Goal: Information Seeking & Learning: Find specific fact

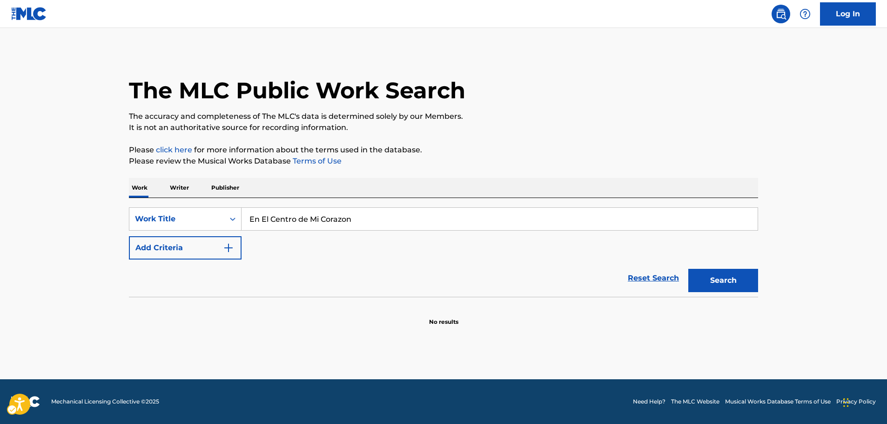
click at [229, 245] on body "Accessibility Screen-Reader Guide, Feedback, and Issue Reporting | New window 0…" at bounding box center [443, 212] width 887 height 424
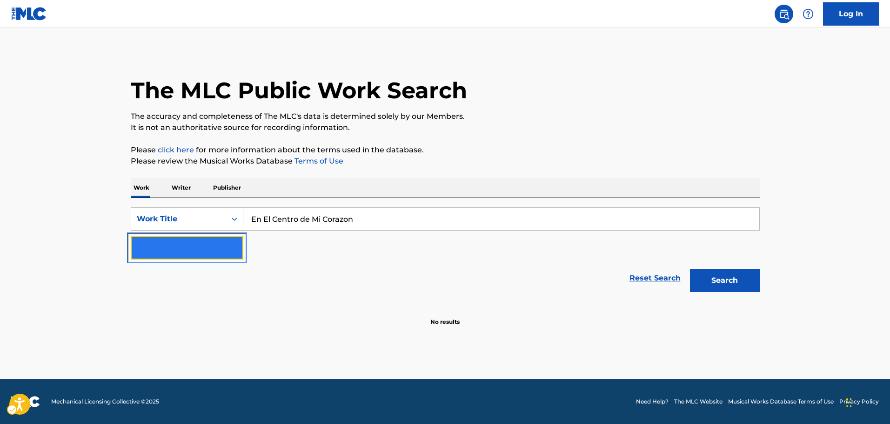
drag, startPoint x: 235, startPoint y: 249, endPoint x: 252, endPoint y: 249, distance: 17.2
click at [235, 249] on img "Search Form" at bounding box center [230, 247] width 11 height 11
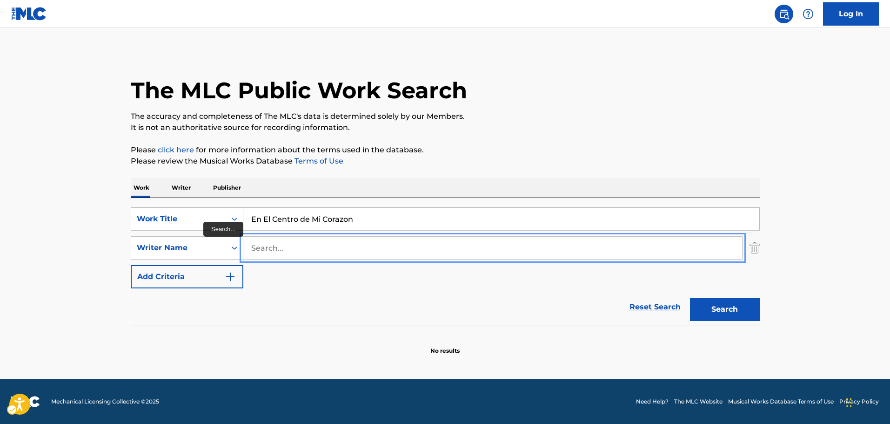
click at [267, 249] on input "Search..." at bounding box center [492, 247] width 499 height 22
paste input "[PERSON_NAME]"
type input "[PERSON_NAME]"
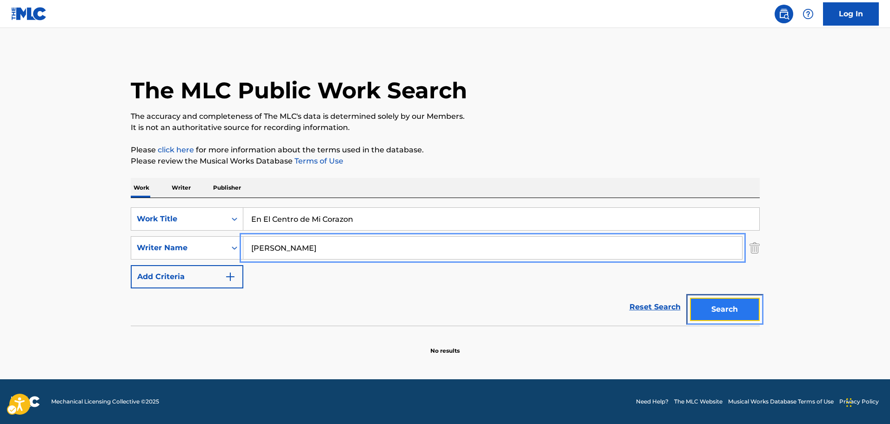
click at [735, 307] on button "Search" at bounding box center [725, 308] width 70 height 23
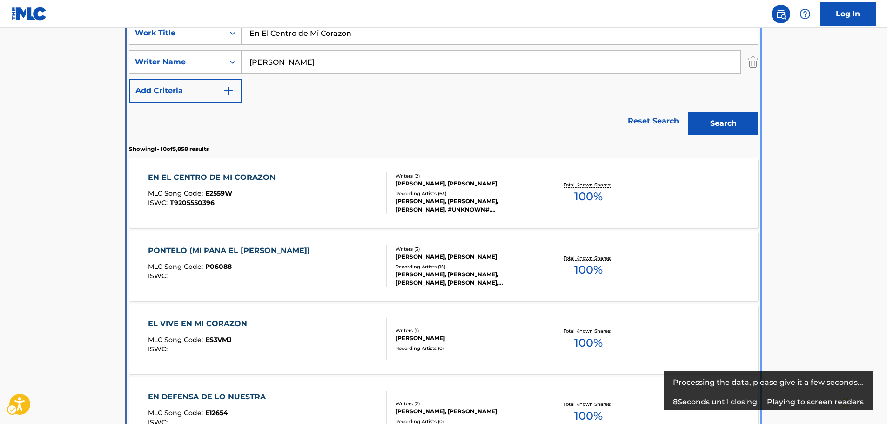
scroll to position [198, 0]
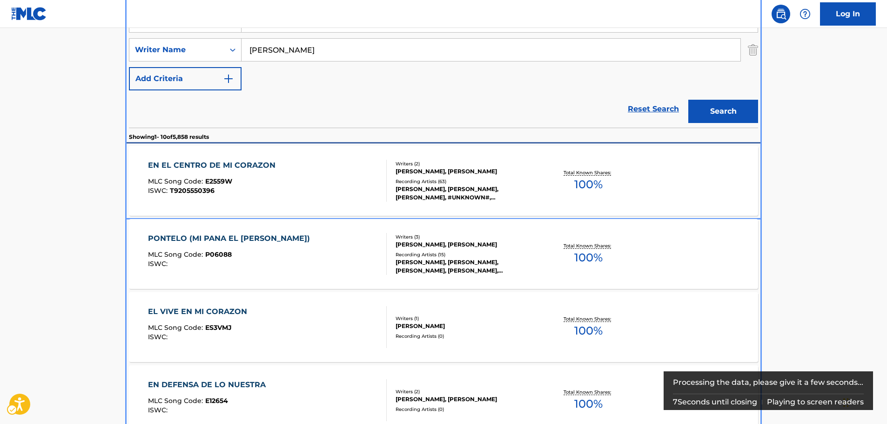
click at [261, 175] on div "EN EL CENTRO DE MI CORAZON MLC Song Code : E2559W ISWC : T9205550396" at bounding box center [214, 181] width 132 height 42
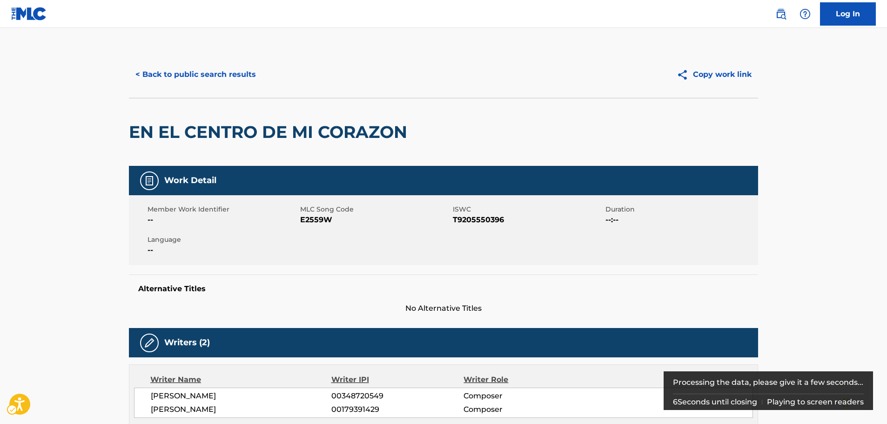
click at [316, 220] on span "E2559W" at bounding box center [375, 219] width 150 height 11
click at [316, 220] on span "MLC Song Code - E2559W" at bounding box center [375, 219] width 150 height 11
click at [477, 216] on span "ISWC - T9205550396" at bounding box center [528, 219] width 150 height 11
copy span "T9205550396"
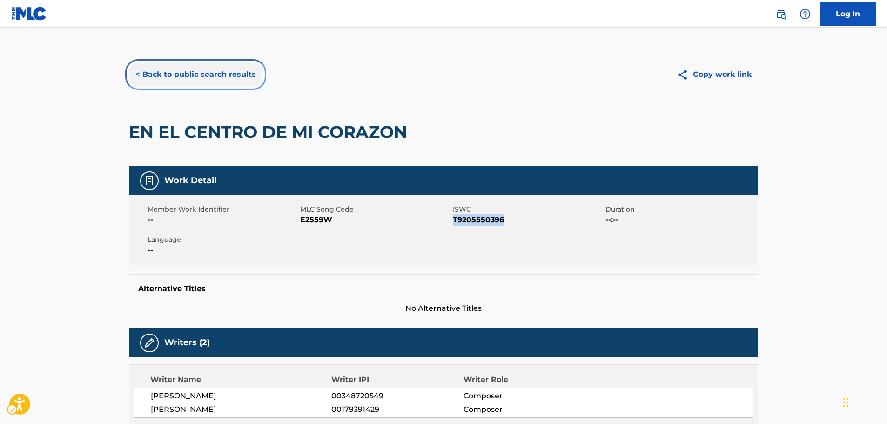
click at [225, 70] on button "< Back to public search results" at bounding box center [196, 74] width 134 height 23
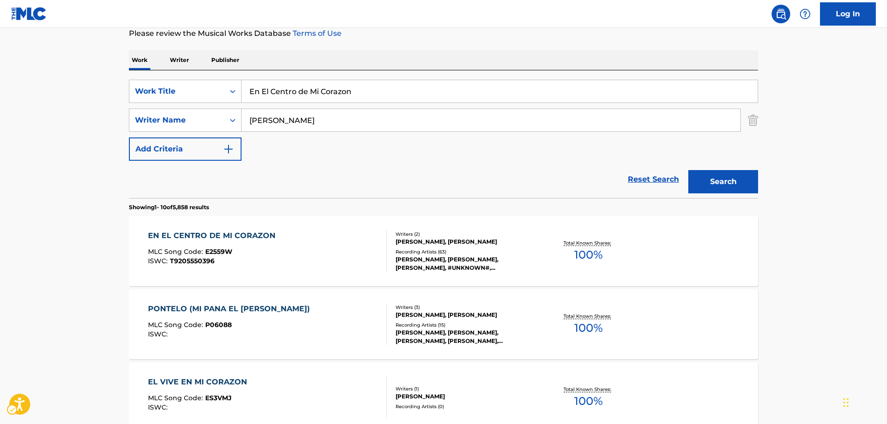
scroll to position [105, 0]
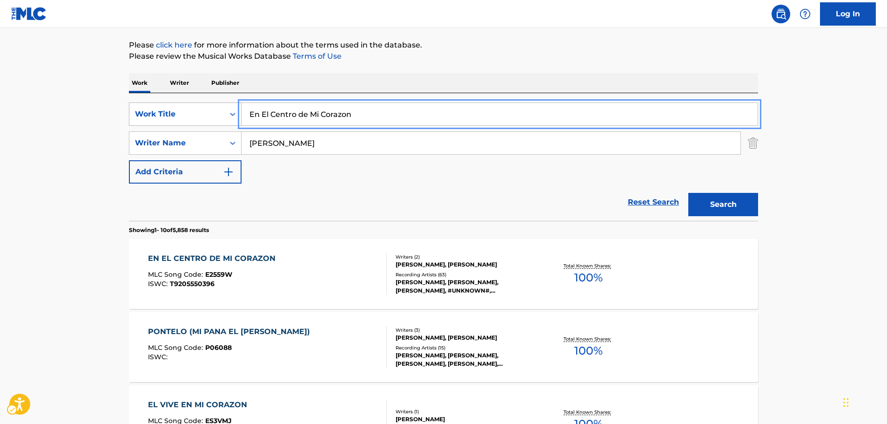
drag, startPoint x: 324, startPoint y: 114, endPoint x: 175, endPoint y: 124, distance: 149.3
paste input "[PERSON_NAME] Ki Mala Pe Simr"
type input "[PERSON_NAME] Ki Mala Pe [PERSON_NAME]"
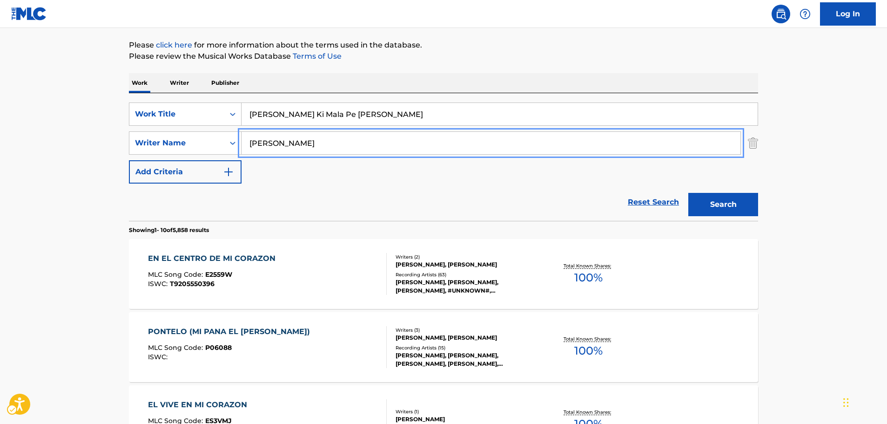
drag, startPoint x: 286, startPoint y: 144, endPoint x: 120, endPoint y: 150, distance: 166.3
type input "khan"
click at [688, 193] on button "Search" at bounding box center [723, 204] width 70 height 23
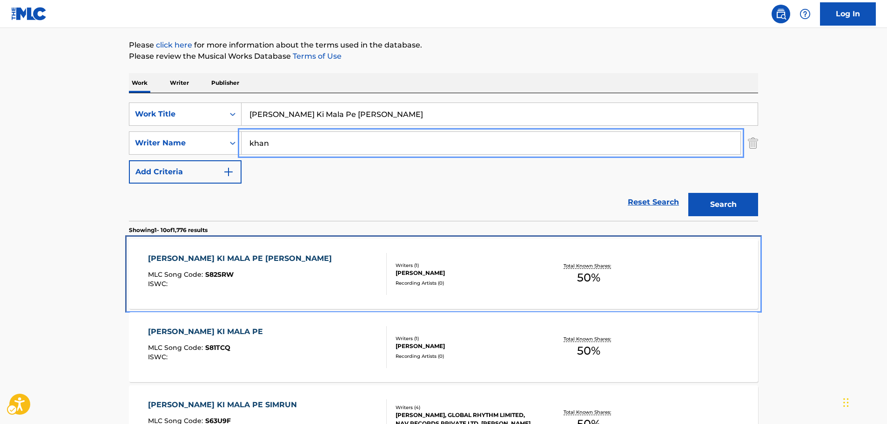
click at [267, 277] on div "MLC Song Code : S82SRW" at bounding box center [242, 275] width 189 height 9
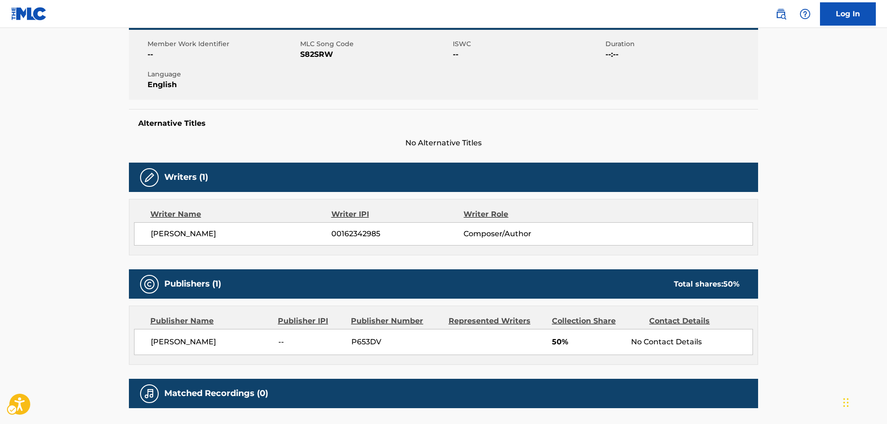
scroll to position [47, 0]
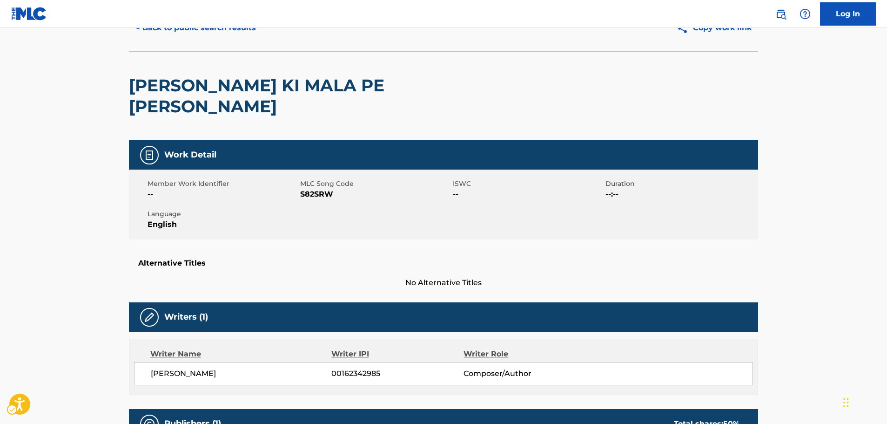
click at [319, 189] on span "MLC Song Code - S82SRW" at bounding box center [375, 194] width 150 height 11
copy span "S82SRW"
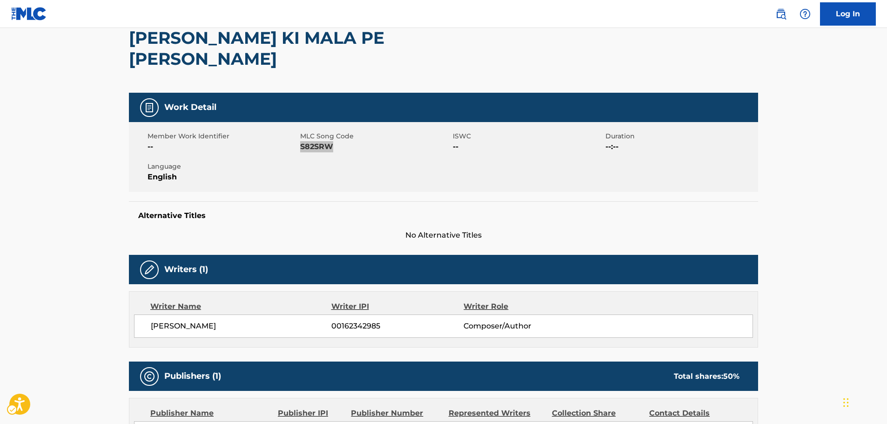
scroll to position [140, 0]
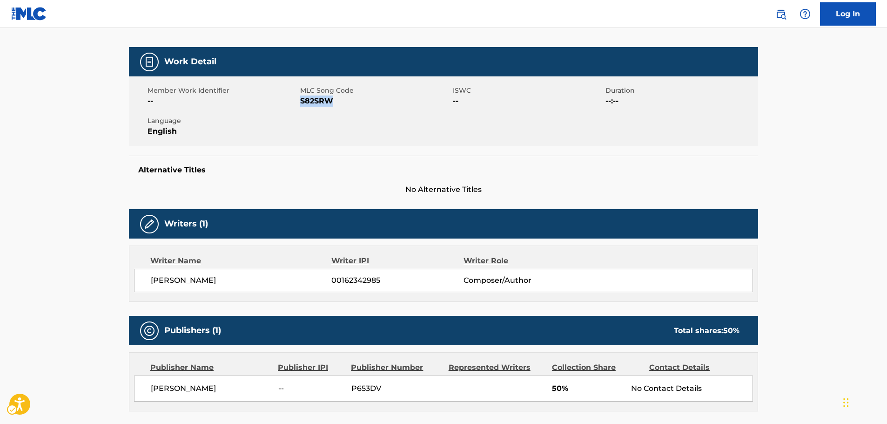
drag, startPoint x: 210, startPoint y: 261, endPoint x: 153, endPoint y: 263, distance: 57.3
click at [153, 275] on span "[PERSON_NAME]" at bounding box center [241, 280] width 181 height 11
copy span "[PERSON_NAME]"
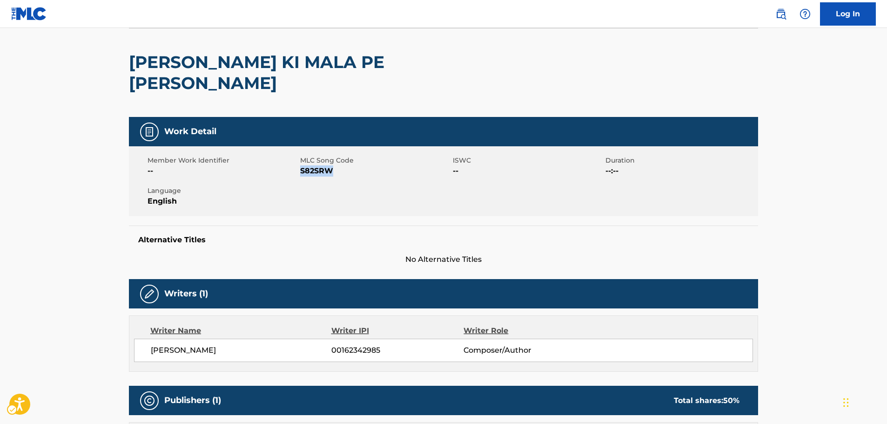
scroll to position [0, 0]
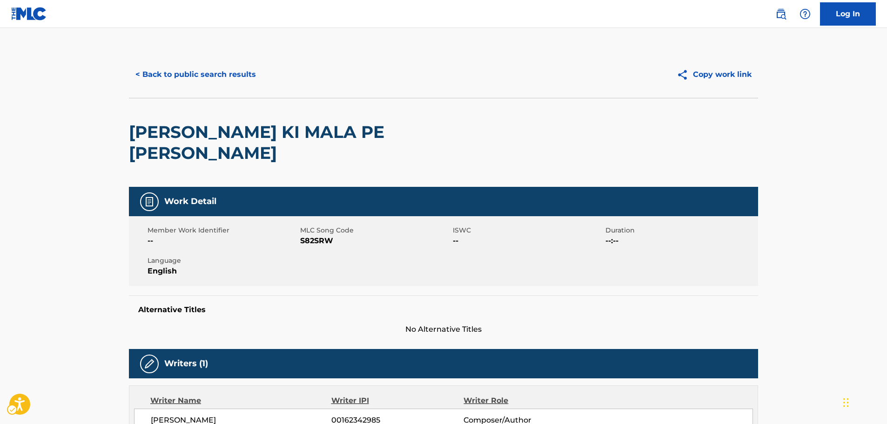
click at [85, 259] on main "< Back to public search results Copy work link [PERSON_NAME] KI MALA PE [PERSON…" at bounding box center [443, 333] width 887 height 610
drag, startPoint x: 47, startPoint y: 283, endPoint x: 147, endPoint y: 409, distance: 160.1
click at [47, 283] on main "< Back to public search results Copy work link [PERSON_NAME] KI MALA PE [PERSON…" at bounding box center [443, 333] width 887 height 610
drag, startPoint x: 45, startPoint y: 291, endPoint x: 53, endPoint y: 290, distance: 8.0
click at [45, 291] on main "< Back to public search results Copy work link [PERSON_NAME] KI MALA PE [PERSON…" at bounding box center [443, 333] width 887 height 610
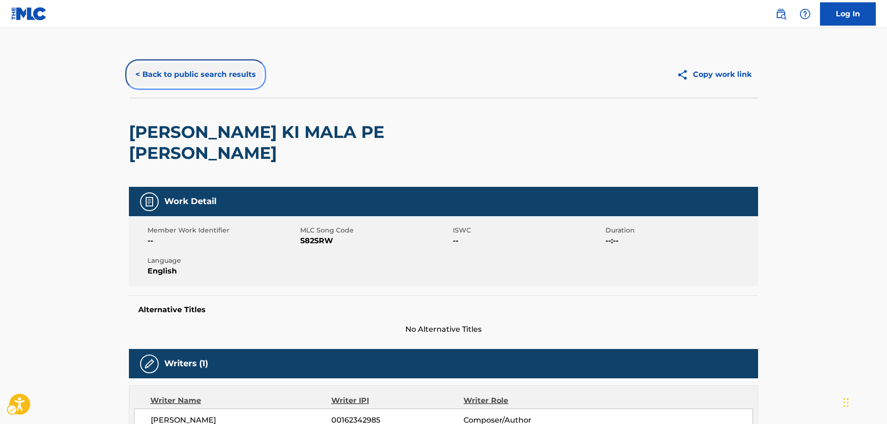
click at [207, 73] on button "< Back to public search results" at bounding box center [196, 74] width 134 height 23
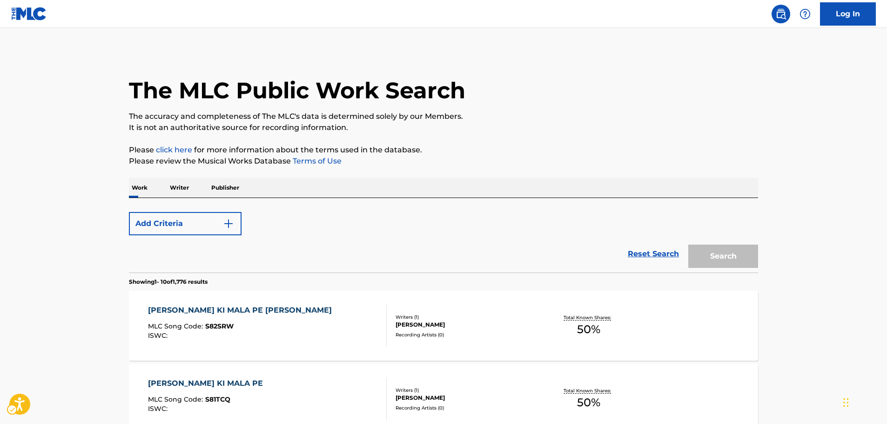
scroll to position [105, 0]
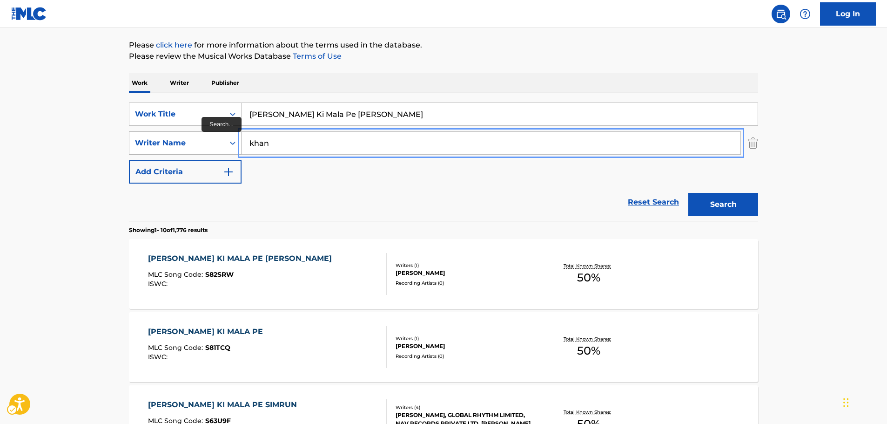
drag, startPoint x: 242, startPoint y: 139, endPoint x: 206, endPoint y: 143, distance: 36.5
paste input "[PERSON_NAME]"
type input "[PERSON_NAME]"
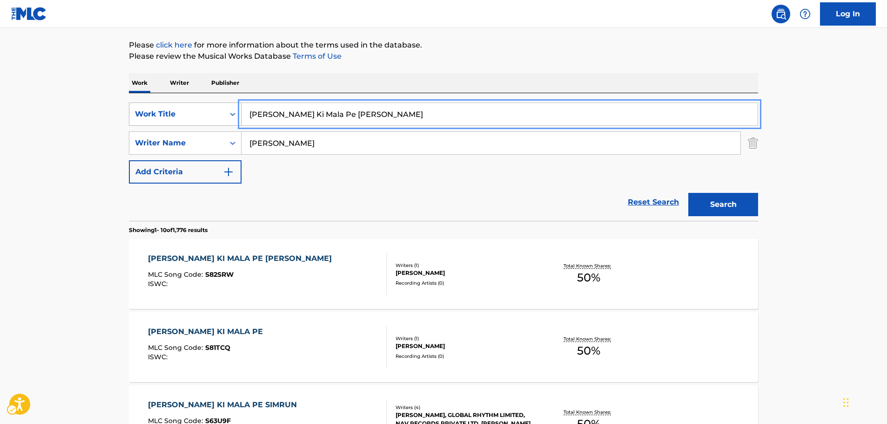
drag, startPoint x: 224, startPoint y: 119, endPoint x: 204, endPoint y: 119, distance: 20.0
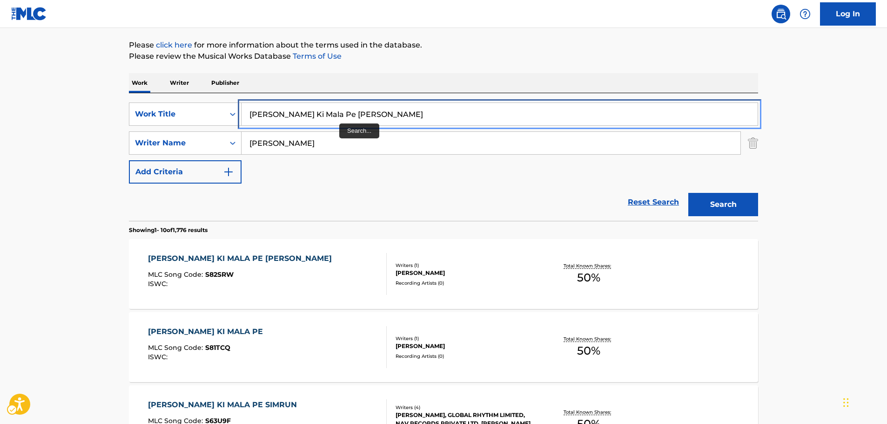
click at [358, 115] on input "[PERSON_NAME] Ki Mala Pe [PERSON_NAME]" at bounding box center [500, 114] width 516 height 22
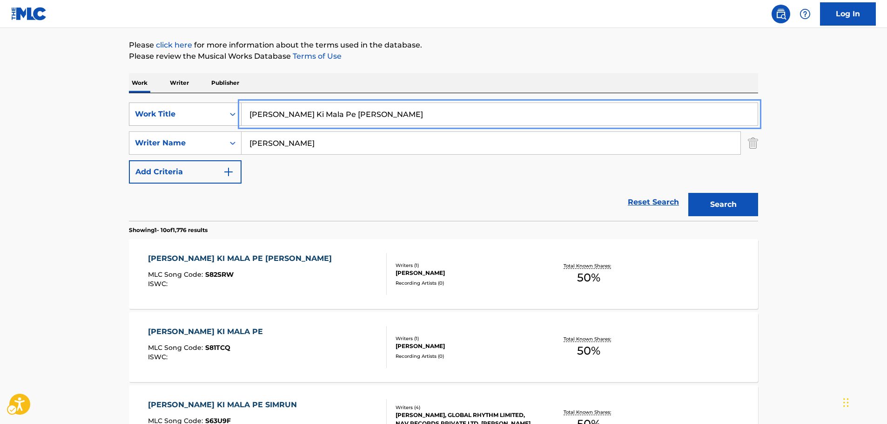
drag, startPoint x: 283, startPoint y: 114, endPoint x: 220, endPoint y: 115, distance: 63.3
click at [220, 115] on div "SearchWithCriteriab3f66e0c-0315-4bc2-a5d0-5a6ae4da3dd9 Work Title [PERSON_NAME]…" at bounding box center [443, 113] width 629 height 23
paste input "Mi Chuqui Baby"
type input "Mi Chuqui Baby"
click at [716, 202] on button "Search" at bounding box center [723, 204] width 70 height 23
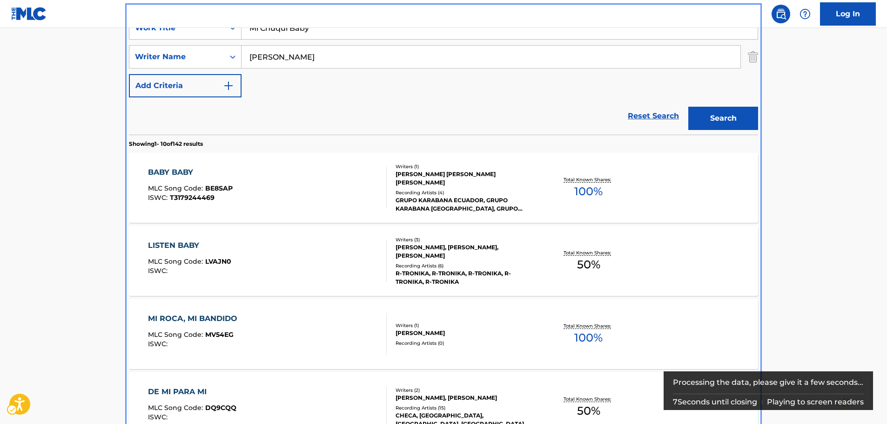
scroll to position [93, 0]
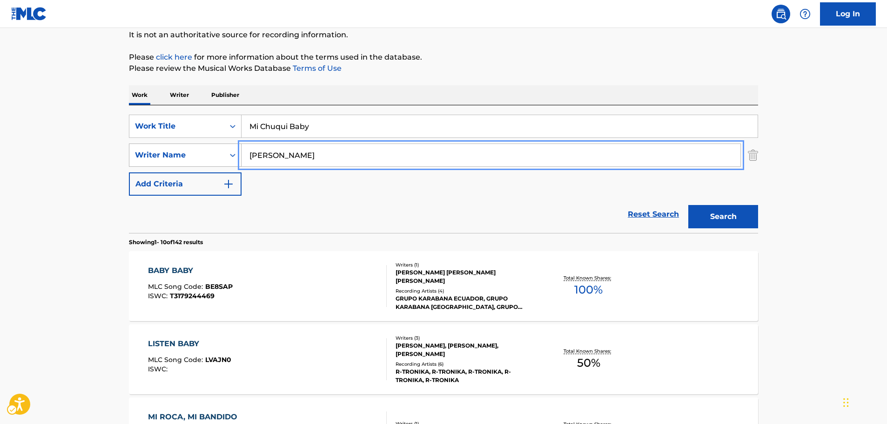
drag, startPoint x: 238, startPoint y: 154, endPoint x: 197, endPoint y: 162, distance: 41.4
click at [177, 154] on div "SearchWithCriteria84d4d635-3c84-48ff-9352-d0d70c4f7a2b Writer Name [PERSON_NAME]" at bounding box center [443, 154] width 629 height 23
paste input "[PERSON_NAME]"
type input "[PERSON_NAME]"
click at [715, 217] on button "Search" at bounding box center [723, 216] width 70 height 23
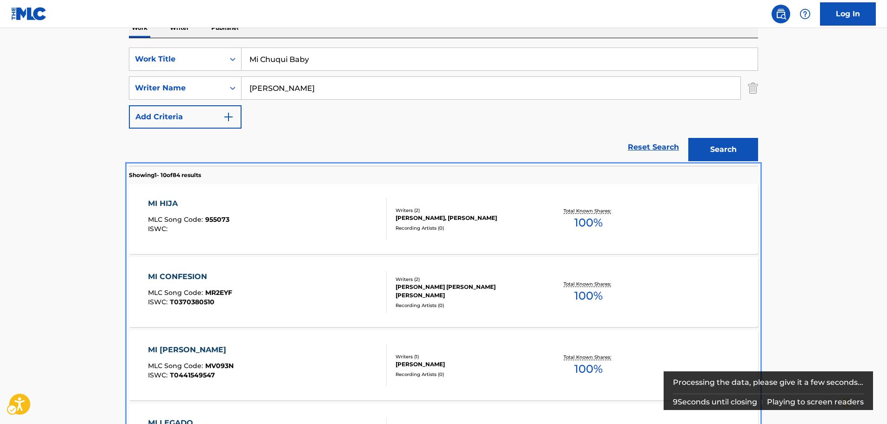
scroll to position [46, 0]
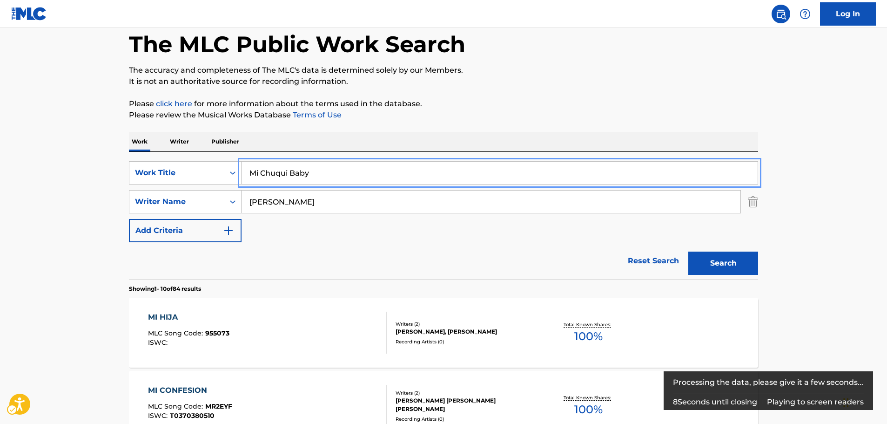
drag, startPoint x: 293, startPoint y: 174, endPoint x: 283, endPoint y: 126, distance: 48.6
click at [236, 176] on div "SearchWithCriteriab3f66e0c-0315-4bc2-a5d0-5a6ae4da3dd9 Work Title Mi Chuqui Baby" at bounding box center [443, 172] width 629 height 23
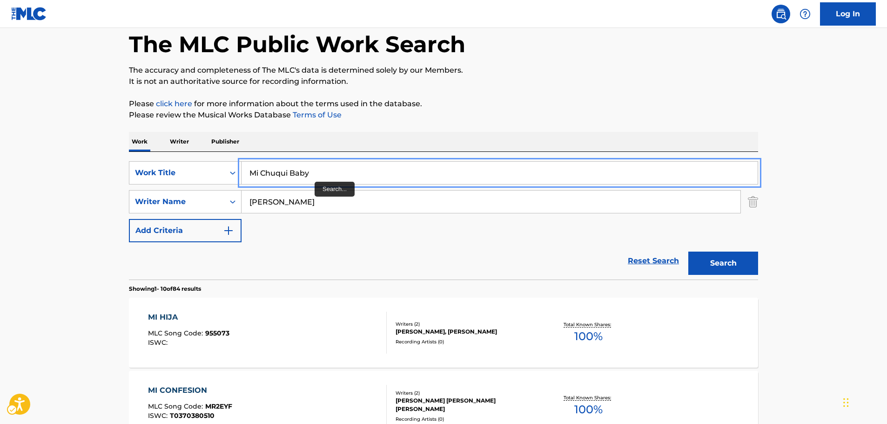
paste input "ktan ze haki kef be'ulam"
type input "ktan ze haki kef be'ulam"
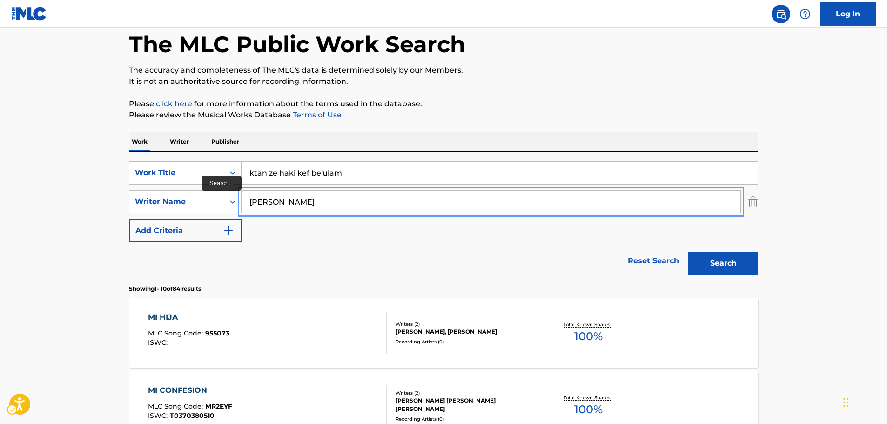
click at [286, 206] on input "[PERSON_NAME]" at bounding box center [491, 201] width 499 height 22
drag, startPoint x: 287, startPoint y: 204, endPoint x: 210, endPoint y: 199, distance: 77.4
click at [210, 199] on div "SearchWithCriteria84d4d635-3c84-48ff-9352-d0d70c4f7a2b Writer Name [PERSON_NAME]" at bounding box center [443, 201] width 629 height 23
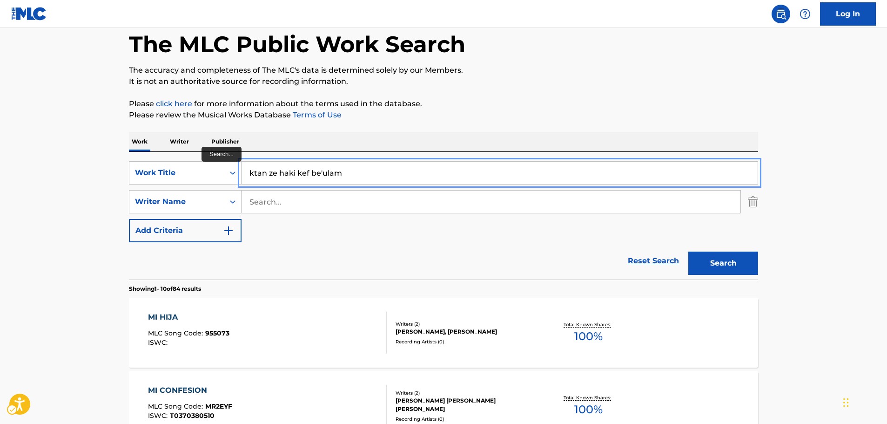
drag, startPoint x: 310, startPoint y: 173, endPoint x: 351, endPoint y: 173, distance: 41.0
click at [351, 173] on input "ktan ze haki kef be'ulam" at bounding box center [500, 173] width 516 height 22
type input "ktan ze haki kef"
click at [688, 251] on button "Search" at bounding box center [723, 262] width 70 height 23
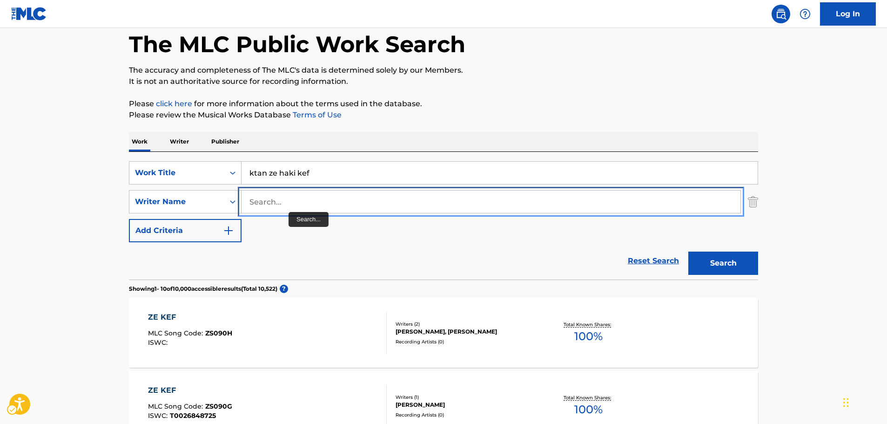
click at [287, 203] on input "Search..." at bounding box center [491, 201] width 499 height 22
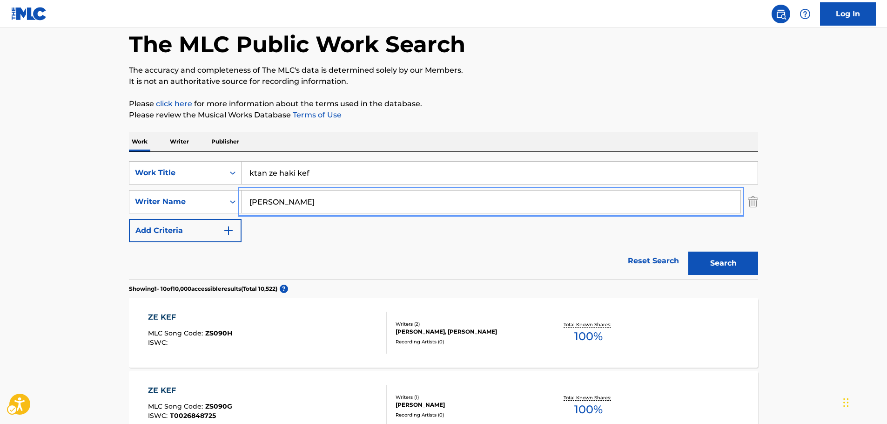
click at [688, 251] on button "Search" at bounding box center [723, 262] width 70 height 23
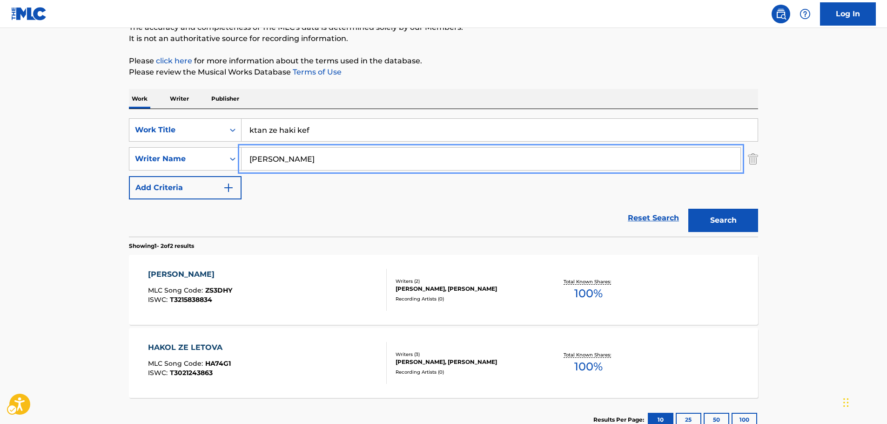
scroll to position [16, 0]
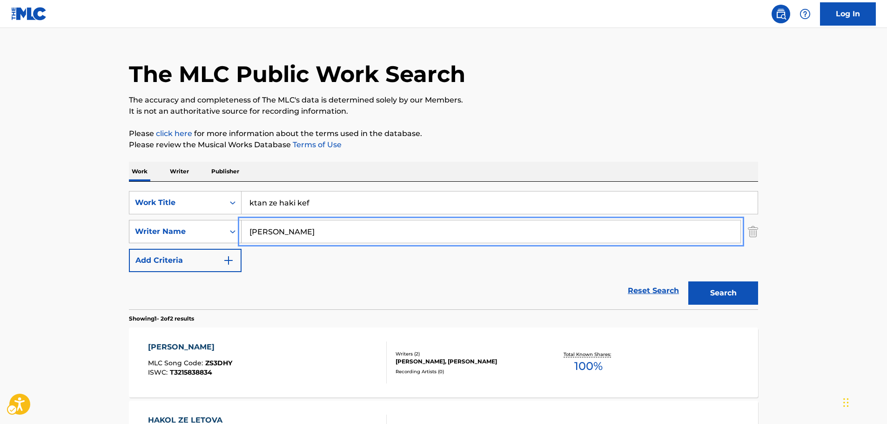
drag, startPoint x: 300, startPoint y: 233, endPoint x: 208, endPoint y: 235, distance: 92.2
click at [189, 231] on div "SearchWithCriteria84d4d635-3c84-48ff-9352-d0d70c4f7a2b Writer Name [PERSON_NAME]" at bounding box center [443, 231] width 629 height 23
paste input "Shachar"
type input "Shachar"
click at [712, 290] on button "Search" at bounding box center [723, 292] width 70 height 23
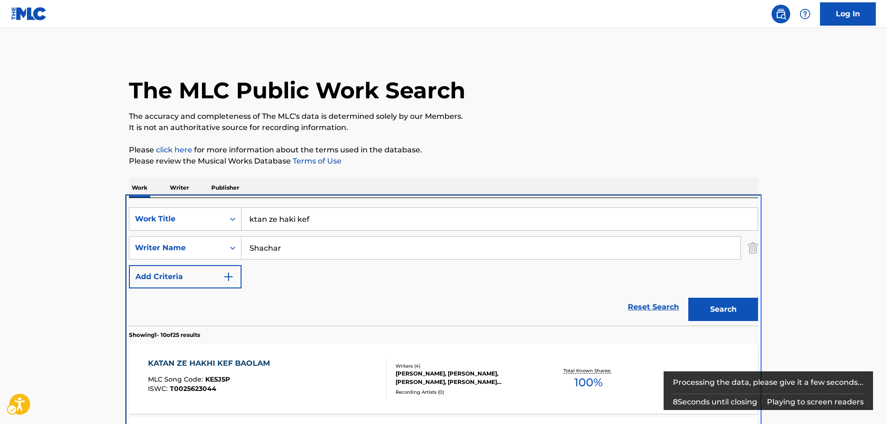
scroll to position [198, 0]
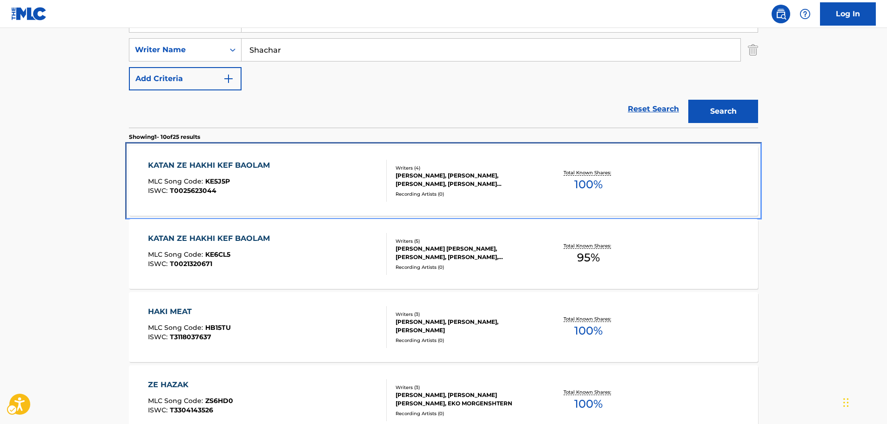
click at [305, 174] on div "KATAN ZE HAKHI KEF BAOLAM MLC Song Code : KE5J5P ISWC : T0025623044" at bounding box center [267, 181] width 239 height 42
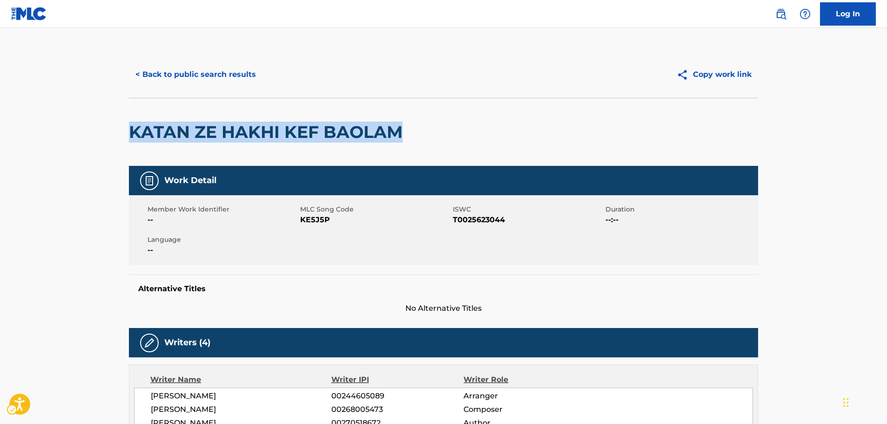
drag, startPoint x: 398, startPoint y: 135, endPoint x: 126, endPoint y: 139, distance: 272.3
click at [126, 139] on div "< Back to public search results Copy work link KATAN ZE HAKHI KEF BAOLAM Work D…" at bounding box center [444, 366] width 652 height 630
copy h2 "KATAN ZE HAKHI KEF BAOLAM"
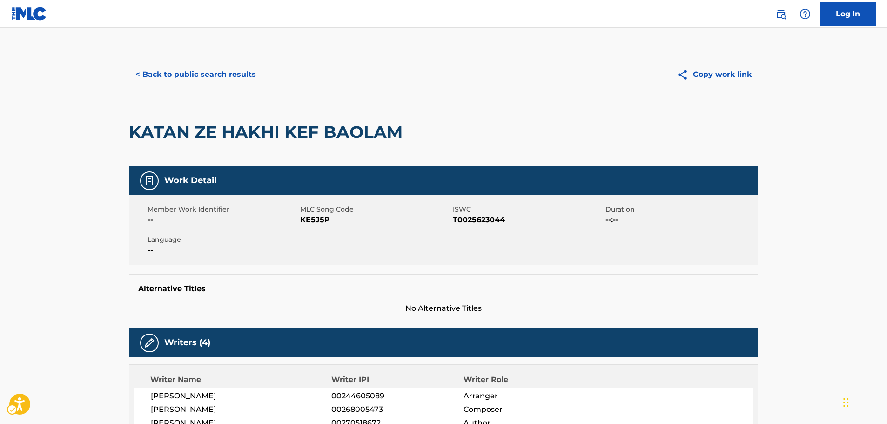
click at [308, 221] on span "MLC Song Code - KE5J5P" at bounding box center [375, 219] width 150 height 11
copy span "KE5J5P"
click at [490, 221] on span "ISWC - T0025623044" at bounding box center [528, 219] width 150 height 11
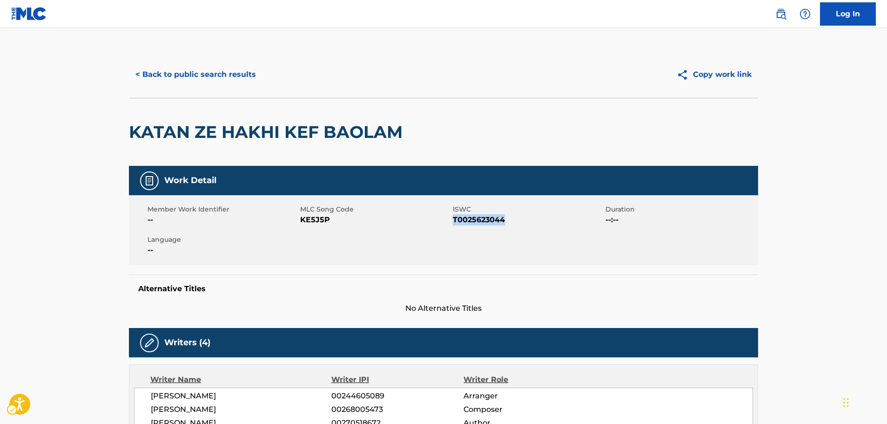
copy span "T0025623044"
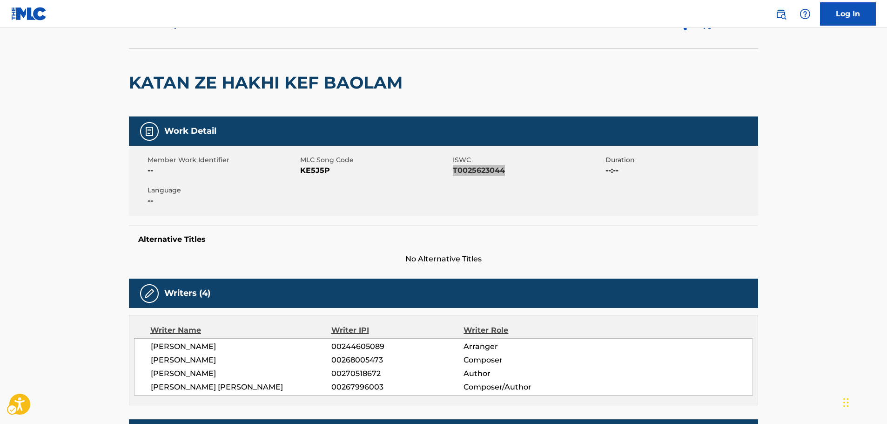
scroll to position [140, 0]
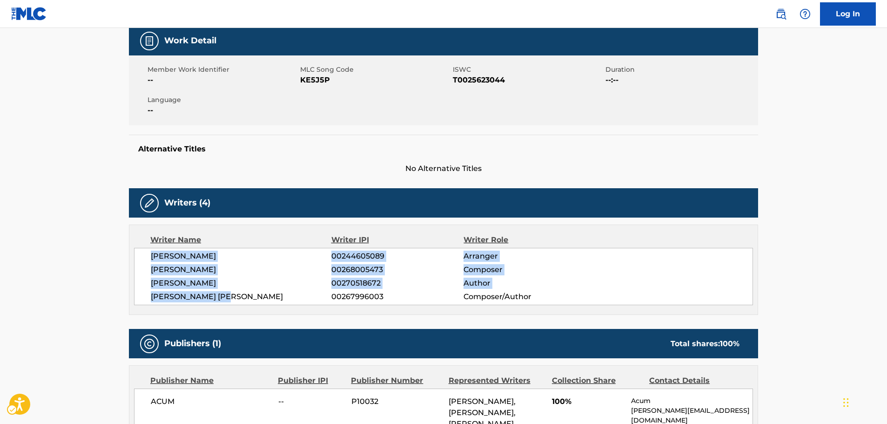
drag, startPoint x: 252, startPoint y: 296, endPoint x: 143, endPoint y: 256, distance: 116.4
click at [143, 256] on div "[PERSON_NAME] 00244605089 Arranger [PERSON_NAME] 00268005473 Composer [PERSON_N…" at bounding box center [443, 276] width 619 height 57
copy div "[PERSON_NAME] 00244605089 Arranger [PERSON_NAME] 00268005473 Composer [PERSON_N…"
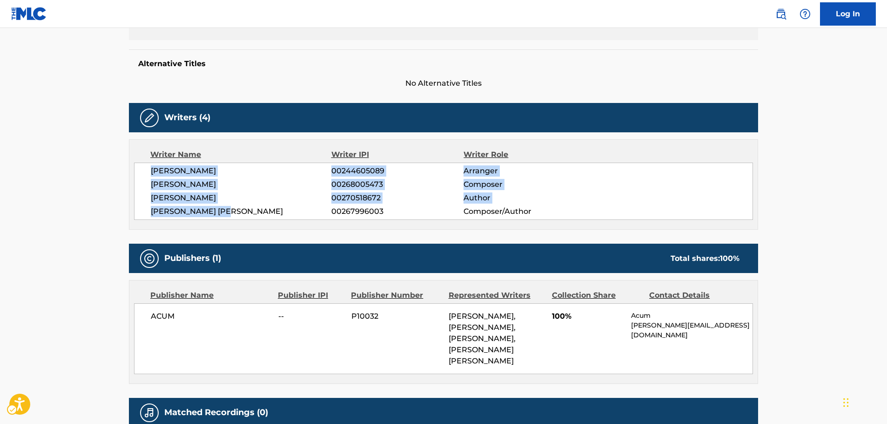
scroll to position [294, 0]
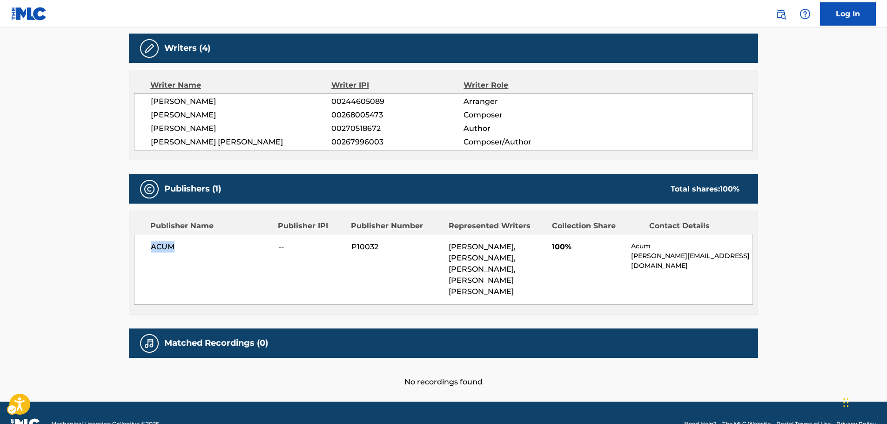
drag, startPoint x: 202, startPoint y: 251, endPoint x: 138, endPoint y: 248, distance: 64.3
click at [138, 248] on div "ACUM -- P10032 [PERSON_NAME], [PERSON_NAME], [PERSON_NAME], [PERSON_NAME] [PERS…" at bounding box center [443, 269] width 619 height 71
copy span "ACUM"
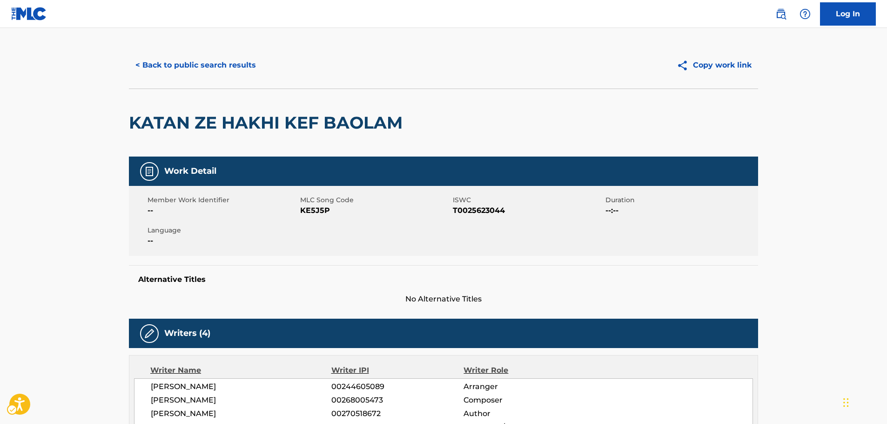
scroll to position [0, 0]
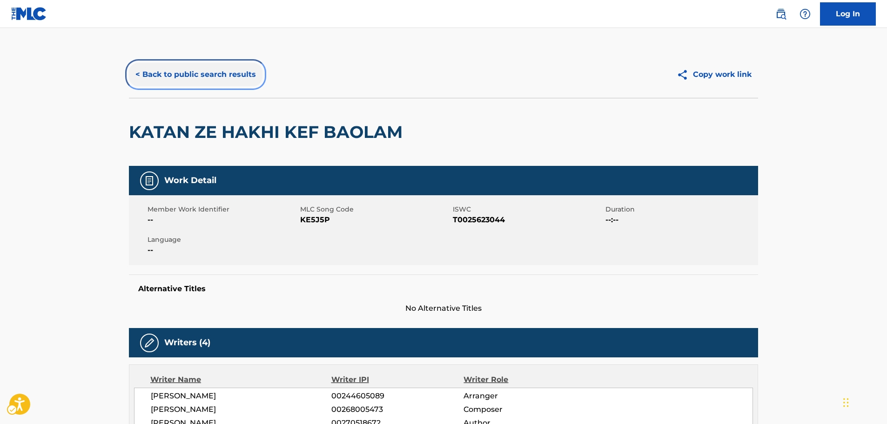
click at [168, 77] on button "< Back to public search results" at bounding box center [196, 74] width 134 height 23
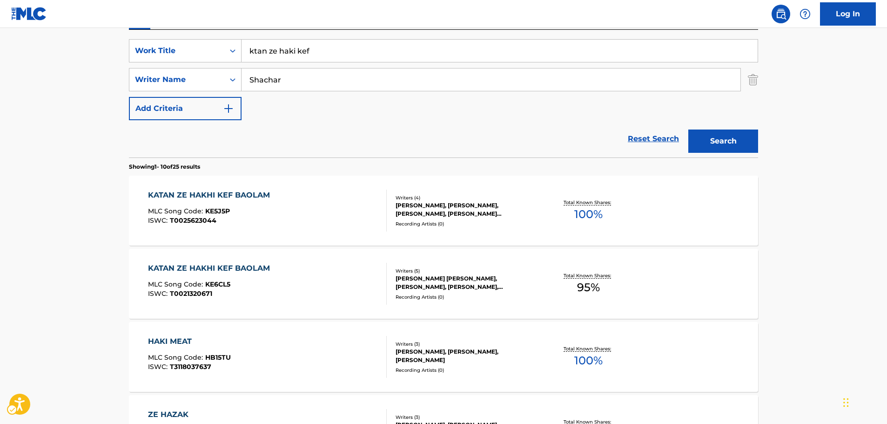
scroll to position [151, 0]
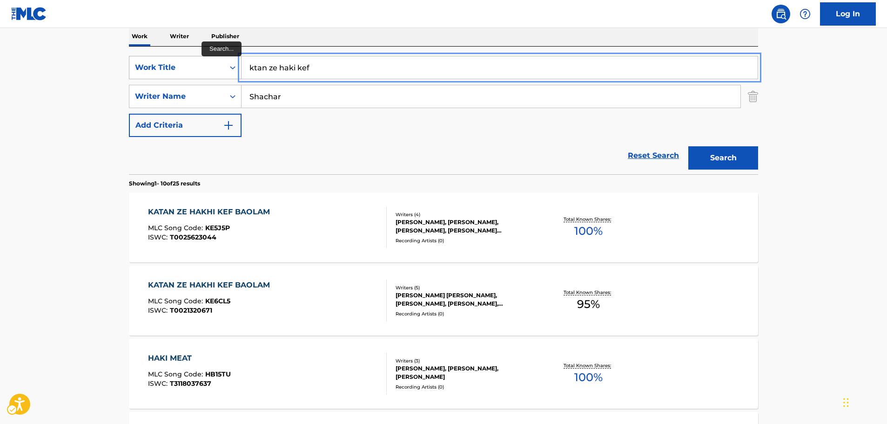
drag, startPoint x: 322, startPoint y: 72, endPoint x: 238, endPoint y: 69, distance: 83.8
paste input "Heaven is always on our side"
type input "Heaven is always on our side"
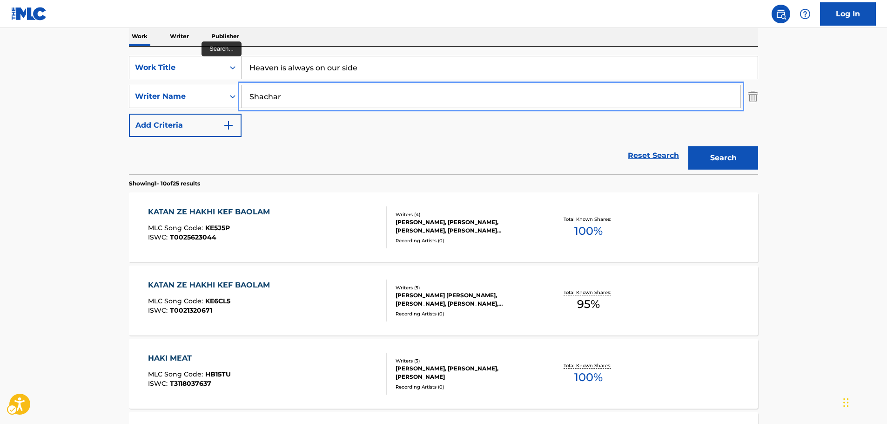
paste input "Olkhansky"
type input "Olkhansky"
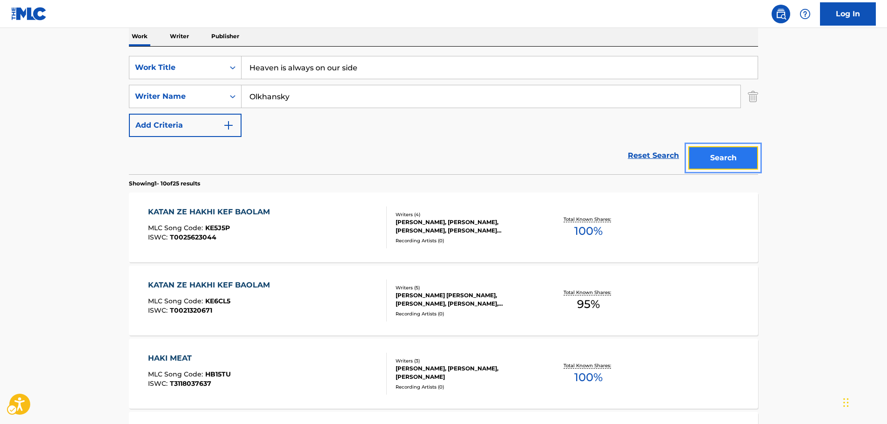
click at [718, 154] on button "Search" at bounding box center [723, 157] width 70 height 23
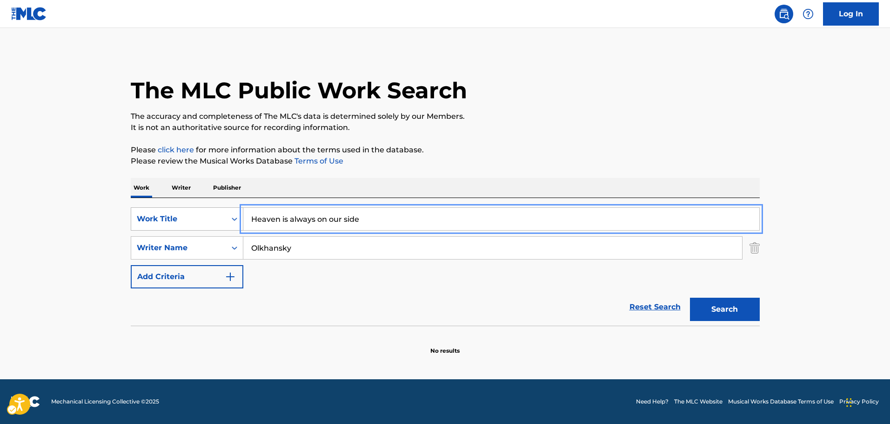
drag, startPoint x: 309, startPoint y: 223, endPoint x: 223, endPoint y: 227, distance: 86.2
click at [223, 226] on div "SearchWithCriteriab3f66e0c-0315-4bc2-a5d0-5a6ae4da3dd9 Work Title Heaven is alw…" at bounding box center [445, 218] width 629 height 23
paste input "Небо Всегда За Нас"
click at [741, 306] on button "Search" at bounding box center [725, 308] width 70 height 23
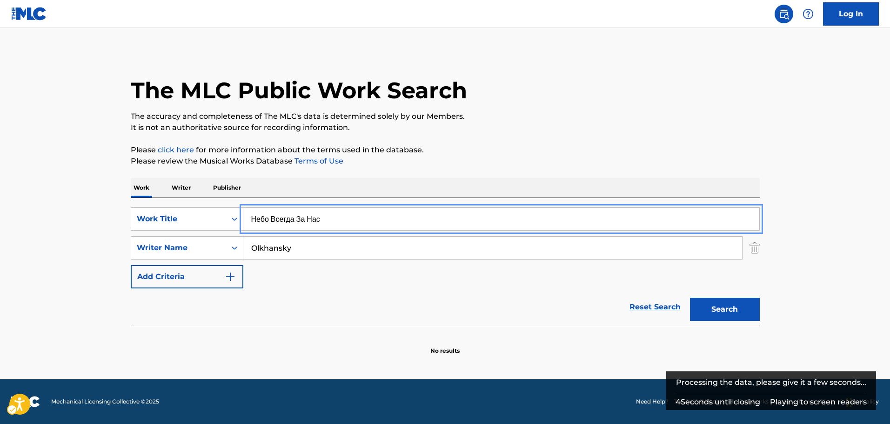
drag, startPoint x: 218, startPoint y: 220, endPoint x: 172, endPoint y: 198, distance: 51.0
click at [172, 205] on div "SearchWithCriteriab3f66e0c-0315-4bc2-a5d0-5a6ae4da3dd9 Work Title Небо Всегда З…" at bounding box center [445, 262] width 629 height 128
paste input "Nebo Vsegda Za Nas"
click at [724, 313] on button "Search" at bounding box center [725, 308] width 70 height 23
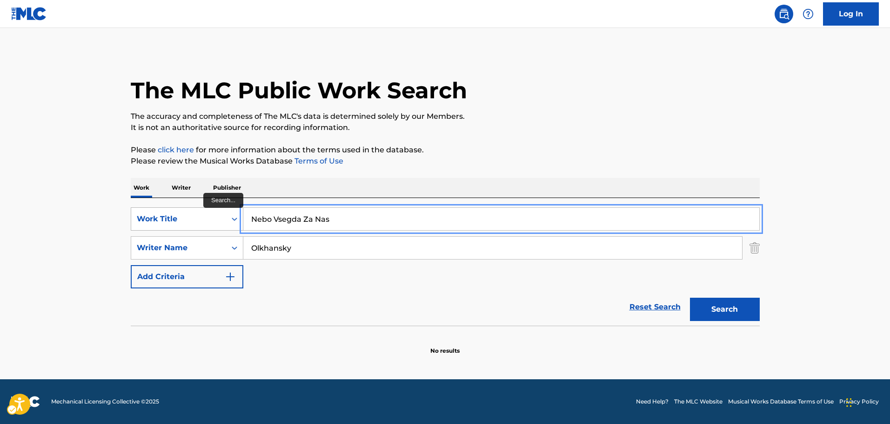
drag, startPoint x: 332, startPoint y: 217, endPoint x: 158, endPoint y: 212, distance: 174.2
click at [166, 212] on div "SearchWithCriteriab3f66e0c-0315-4bc2-a5d0-5a6ae4da3dd9 Work Title Nebo Vsegda Z…" at bounding box center [445, 218] width 629 height 23
paste input "w Vogue Children"
type input "New Vogue Children"
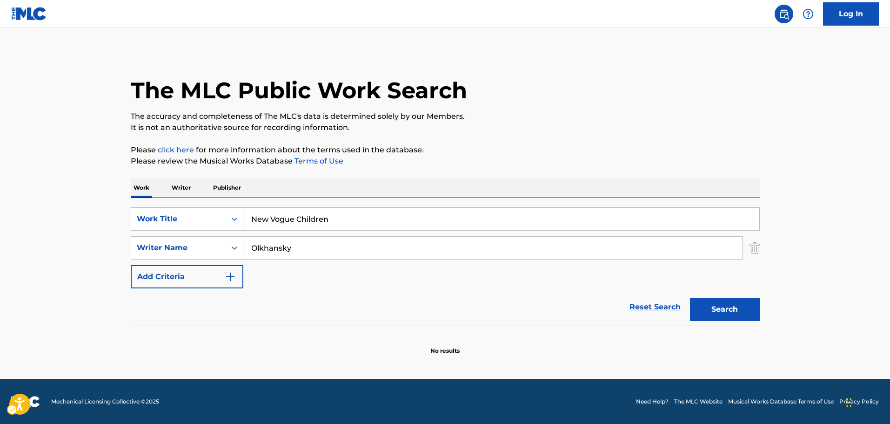
drag, startPoint x: 80, startPoint y: 206, endPoint x: 250, endPoint y: 251, distance: 176.2
click at [80, 206] on main "The MLC Public Work Search The accuracy and completeness of The MLC's data is d…" at bounding box center [445, 203] width 890 height 351
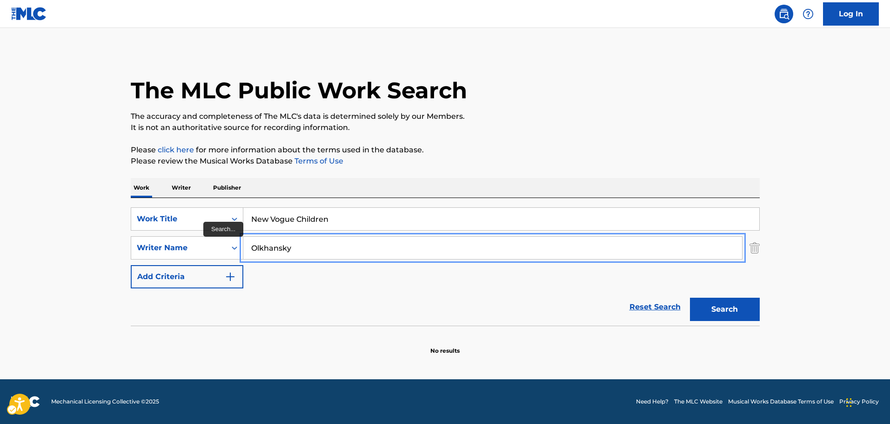
drag, startPoint x: 264, startPoint y: 250, endPoint x: 85, endPoint y: 241, distance: 179.4
click at [86, 241] on main "The MLC Public Work Search The accuracy and completeness of The MLC's data is d…" at bounding box center [445, 203] width 890 height 351
click at [690, 297] on button "Search" at bounding box center [725, 308] width 70 height 23
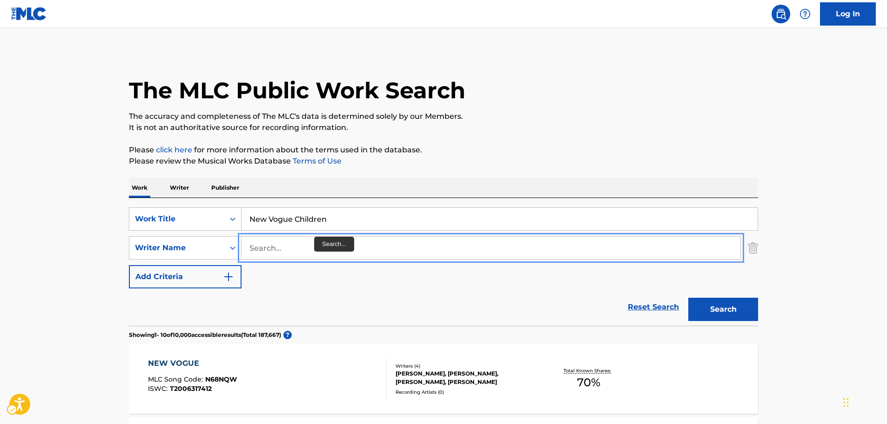
click at [296, 254] on input "Search..." at bounding box center [491, 247] width 499 height 22
type input "hora"
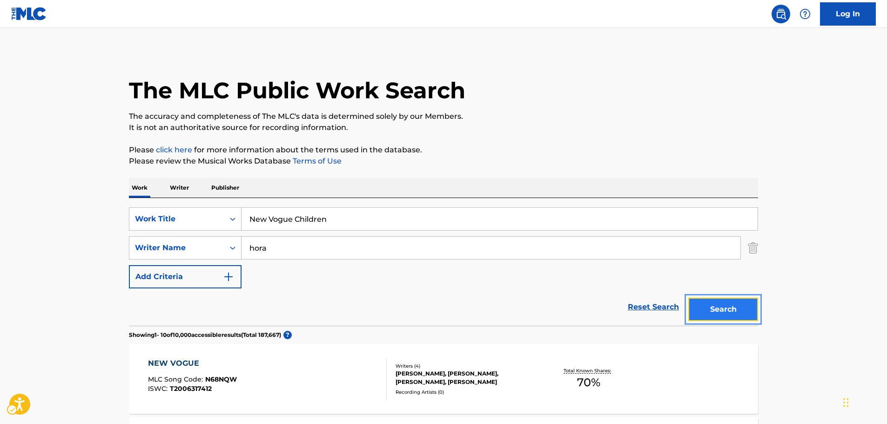
click at [729, 314] on button "Search" at bounding box center [723, 308] width 70 height 23
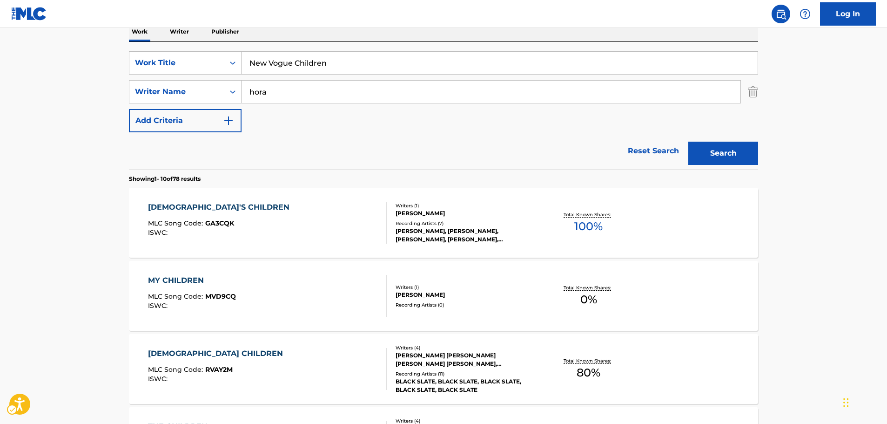
scroll to position [105, 0]
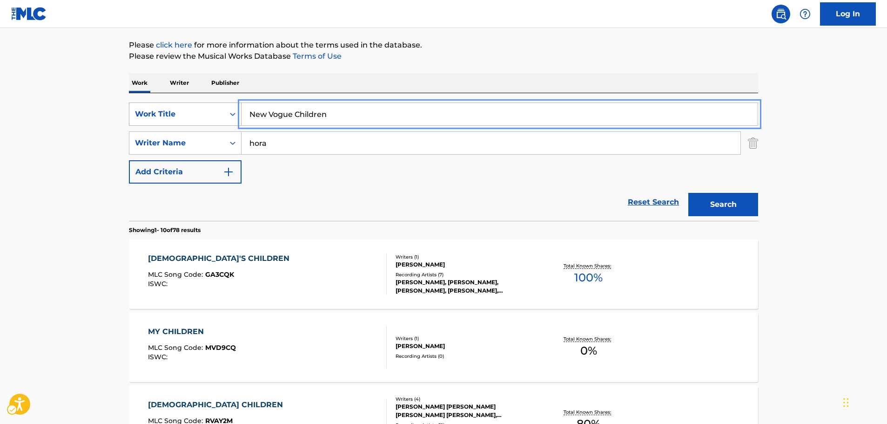
drag, startPoint x: 268, startPoint y: 114, endPoint x: 164, endPoint y: 120, distance: 104.0
click at [161, 118] on div "SearchWithCriteriab3f66e0c-0315-4bc2-a5d0-5a6ae4da3dd9 Work Title New Vogue Chi…" at bounding box center [443, 113] width 629 height 23
paste input "ＮＥＷ　ＶＯＧＵＥ　ＣＨＩＬＤＲＥＮ"
type input "ＮＥＷ　ＶＯＧＵＥ　ＣＨＩＬＤＲＥＮ"
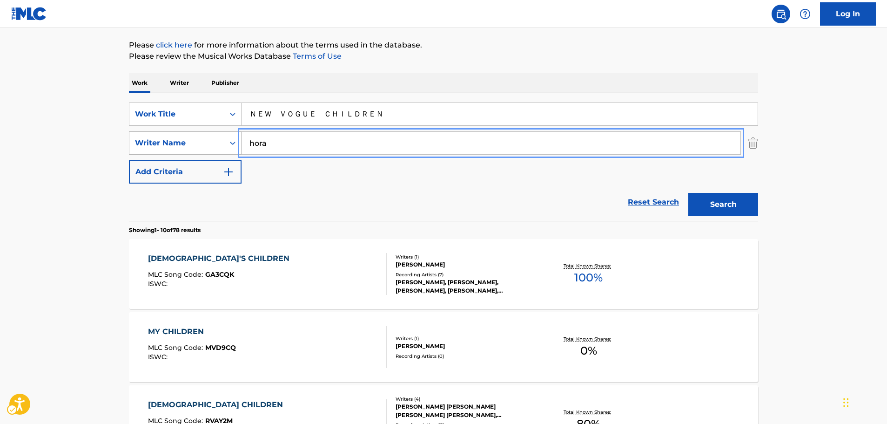
drag, startPoint x: 284, startPoint y: 146, endPoint x: 180, endPoint y: 140, distance: 104.9
click at [180, 140] on div "SearchWithCriteria84d4d635-3c84-48ff-9352-d0d70c4f7a2b Writer Name hora" at bounding box center [443, 142] width 629 height 23
click at [734, 209] on button "Search" at bounding box center [723, 204] width 70 height 23
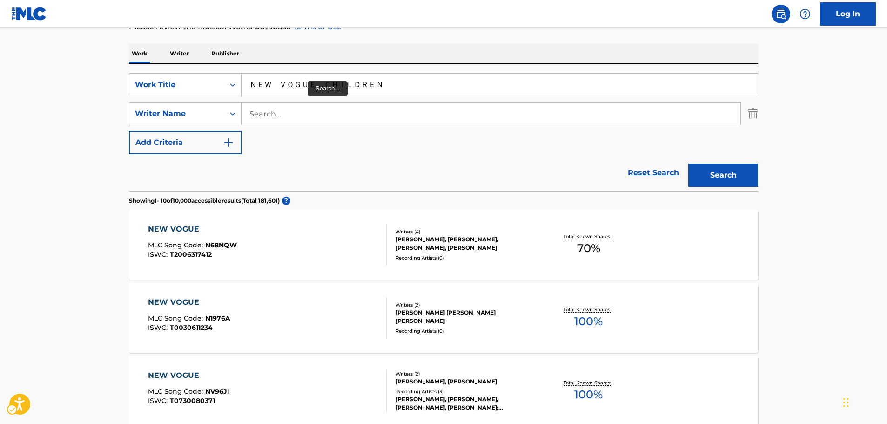
scroll to position [46, 0]
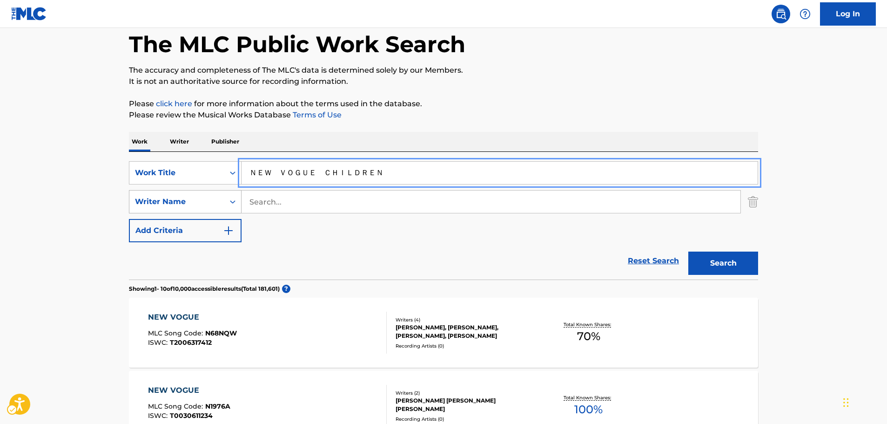
drag, startPoint x: 236, startPoint y: 189, endPoint x: 151, endPoint y: 205, distance: 86.4
click at [151, 205] on div "SearchWithCriteriab3f66e0c-0315-4bc2-a5d0-5a6ae4da3dd9 Work Title ＮＥＷ　ＶＯＧＵＥ　ＣＨＩ…" at bounding box center [443, 201] width 629 height 81
paste input "La Fuerza Que Sana Todo"
type input "La Fuerza Que Sana Todo"
click at [705, 263] on button "Search" at bounding box center [723, 262] width 70 height 23
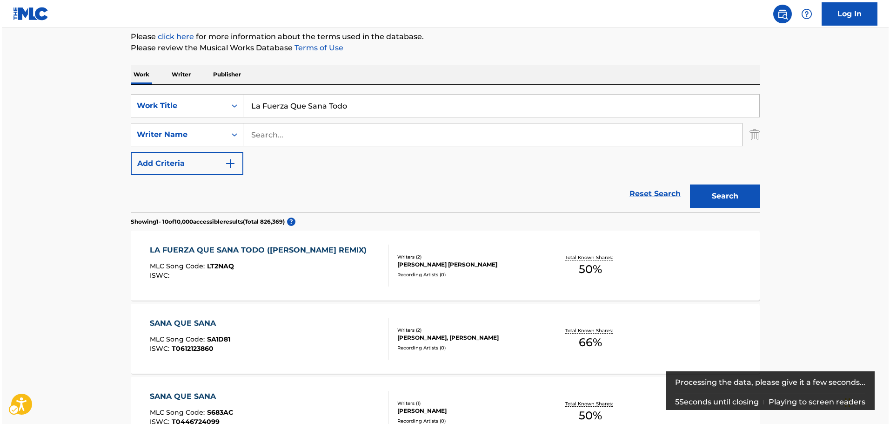
scroll to position [0, 0]
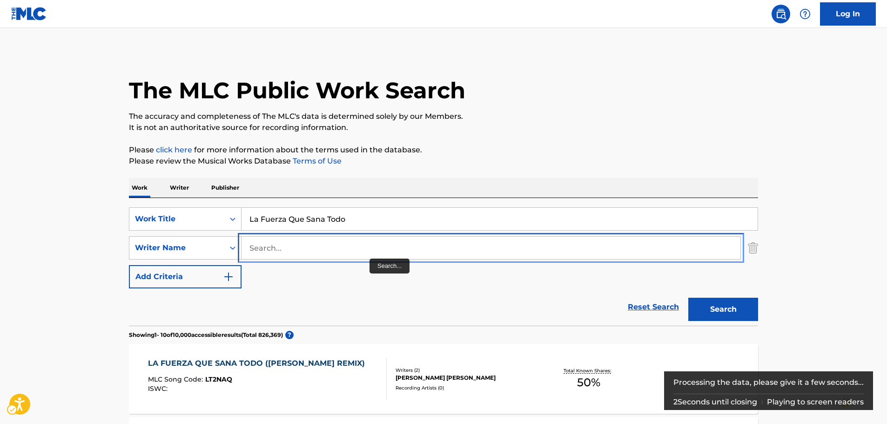
click at [369, 249] on input "Search..." at bounding box center [491, 247] width 499 height 22
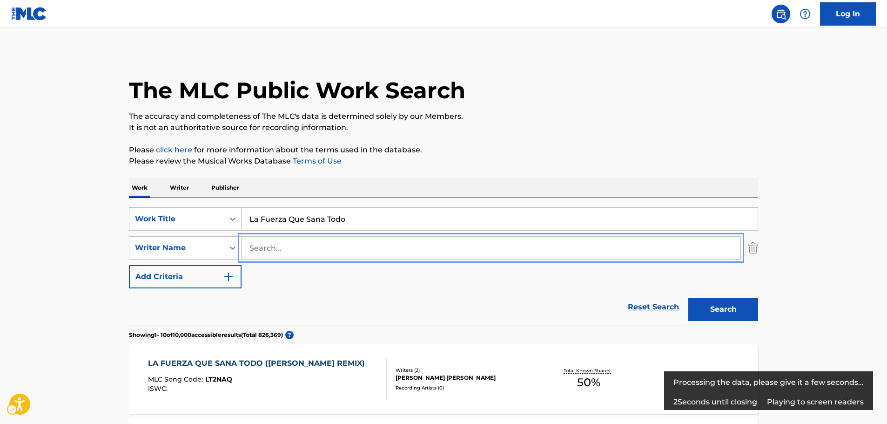
paste input "Tizziani"
type input "Tizziani"
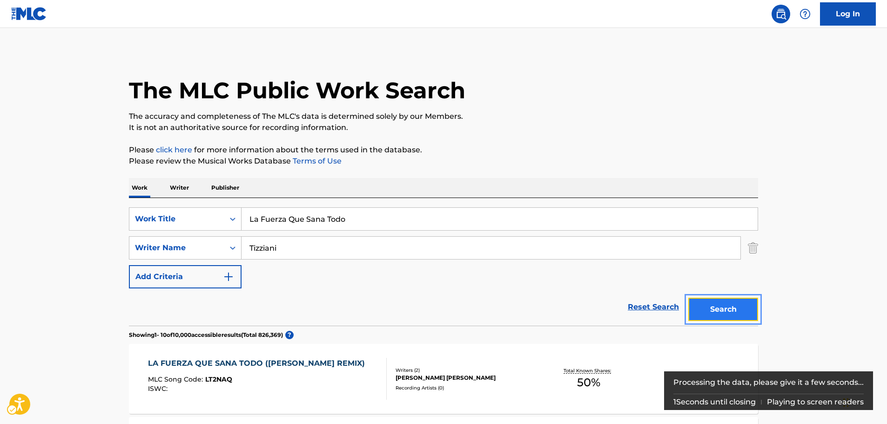
click at [744, 312] on button "Search" at bounding box center [723, 308] width 70 height 23
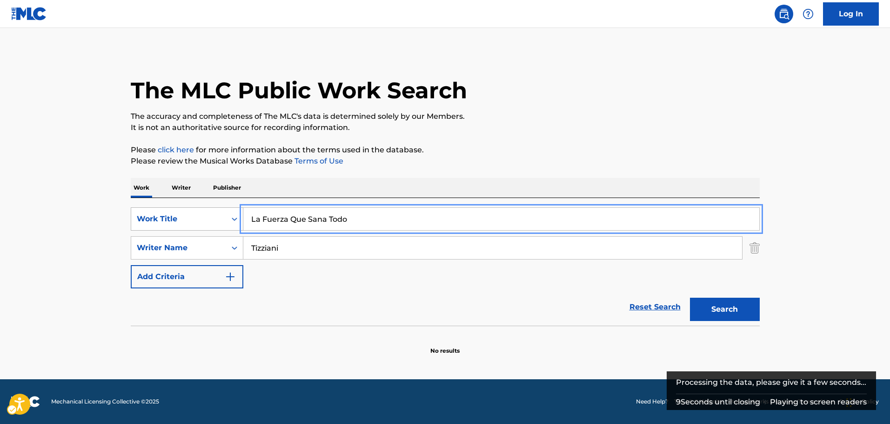
drag, startPoint x: 344, startPoint y: 217, endPoint x: 214, endPoint y: 217, distance: 130.8
click at [214, 217] on div "SearchWithCriteriab3f66e0c-0315-4bc2-a5d0-5a6ae4da3dd9 Work Title La Fuerza Que…" at bounding box center [445, 218] width 629 height 23
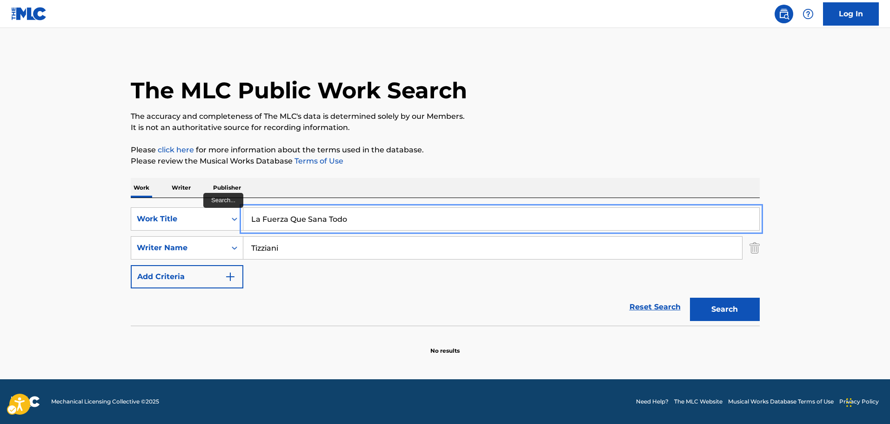
paste input "[PERSON_NAME]"
type input "[PERSON_NAME]"
click at [54, 236] on main "The MLC Public Work Search The accuracy and completeness of The MLC's data is d…" at bounding box center [445, 203] width 890 height 351
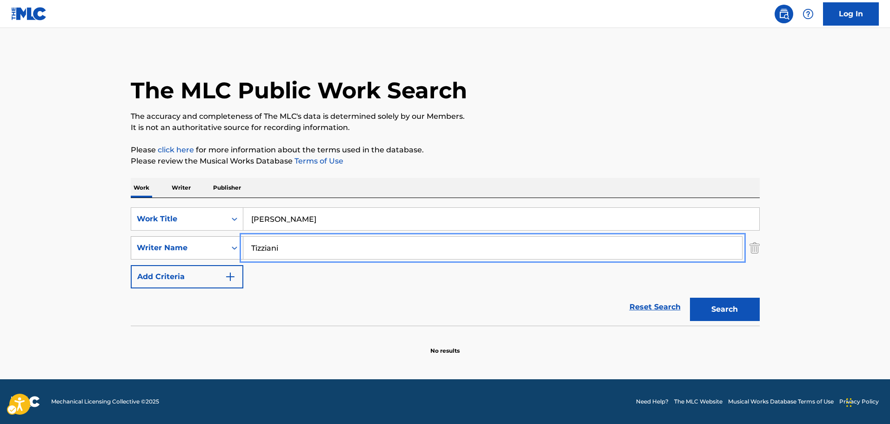
drag, startPoint x: 294, startPoint y: 249, endPoint x: 156, endPoint y: 252, distance: 138.3
click at [157, 253] on div "SearchWithCriteria84d4d635-3c84-48ff-9352-d0d70c4f7a2b Writer Name [PERSON_NAME]" at bounding box center [445, 247] width 629 height 23
type input "poliker"
click at [690, 297] on button "Search" at bounding box center [725, 308] width 70 height 23
